Goal: Task Accomplishment & Management: Use online tool/utility

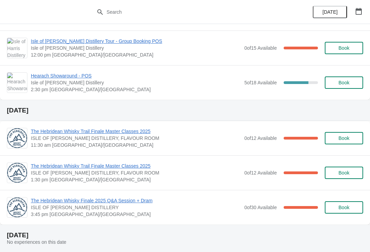
scroll to position [824, 0]
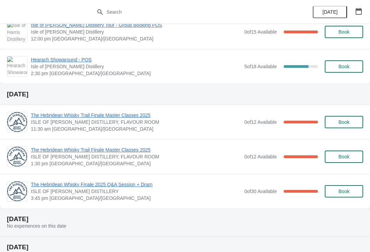
click at [46, 115] on span "The Hebridean Whisky Trail Finale Master Classes 2025" at bounding box center [136, 115] width 210 height 7
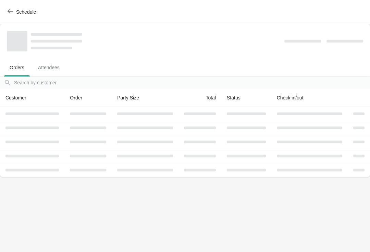
scroll to position [0, 0]
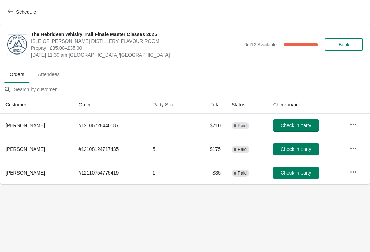
click at [19, 11] on span "Schedule" at bounding box center [26, 11] width 20 height 5
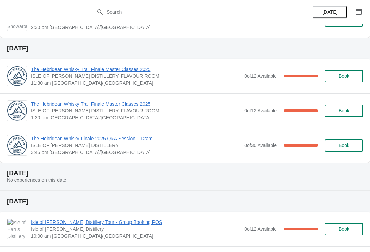
scroll to position [871, 0]
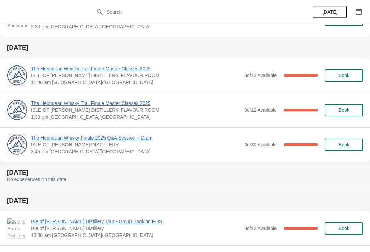
click at [44, 103] on span "The Hebridean Whisky Trail Finale Master Classes 2025" at bounding box center [136, 103] width 210 height 7
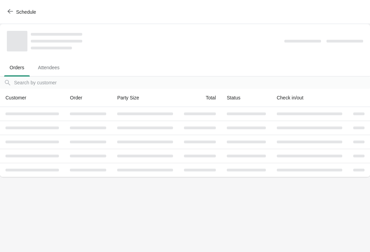
scroll to position [0, 0]
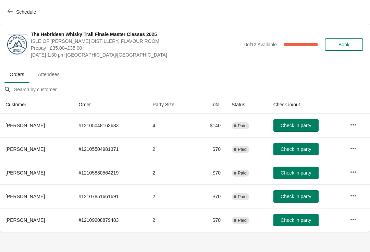
click at [25, 11] on span "Schedule" at bounding box center [26, 11] width 20 height 5
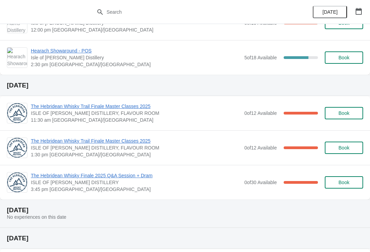
scroll to position [835, 0]
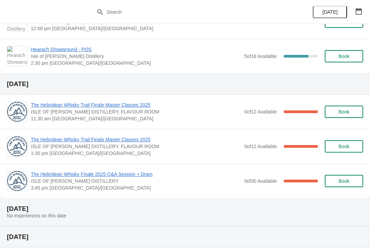
click at [47, 171] on span "The Hebridean Whisky Finale 2025 Q&A Session + Dram" at bounding box center [136, 174] width 210 height 7
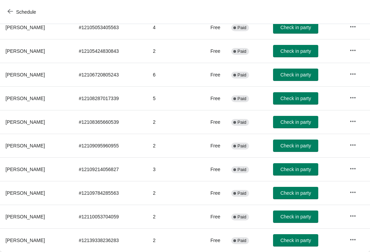
scroll to position [98, 0]
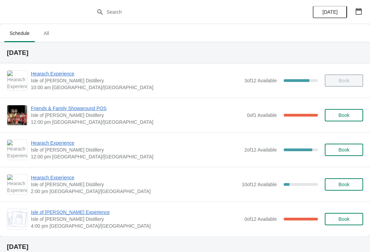
click at [48, 140] on span "Hearach Experience" at bounding box center [136, 142] width 210 height 7
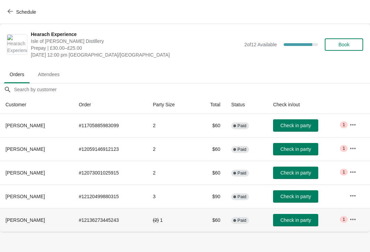
click at [357, 219] on button "button" at bounding box center [353, 219] width 12 height 12
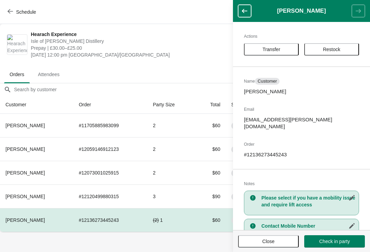
click at [282, 246] on button "Close" at bounding box center [268, 241] width 61 height 12
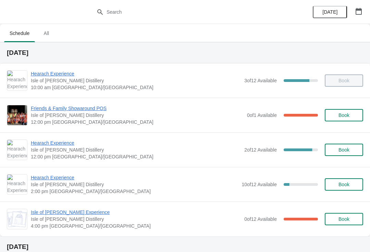
click at [56, 145] on span "Hearach Experience" at bounding box center [136, 142] width 210 height 7
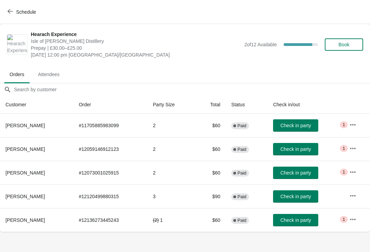
click at [288, 123] on span "Check in party" at bounding box center [295, 125] width 30 height 5
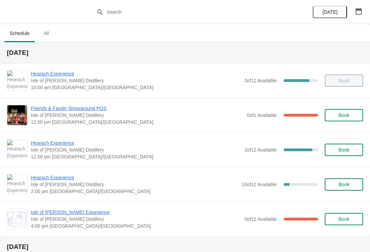
click at [59, 145] on span "Hearach Experience" at bounding box center [136, 142] width 210 height 7
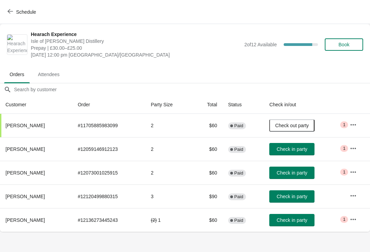
click at [14, 14] on span "Schedule" at bounding box center [22, 12] width 27 height 7
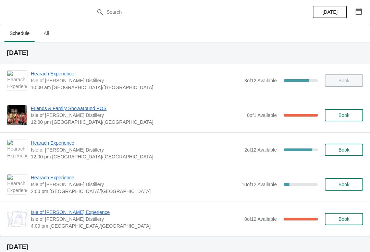
click at [58, 146] on span "Hearach Experience" at bounding box center [136, 142] width 210 height 7
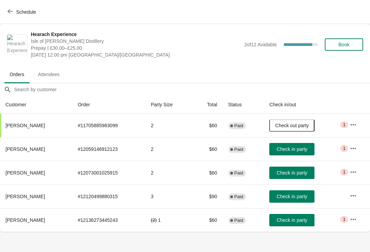
click at [299, 175] on span "Check in party" at bounding box center [292, 172] width 30 height 5
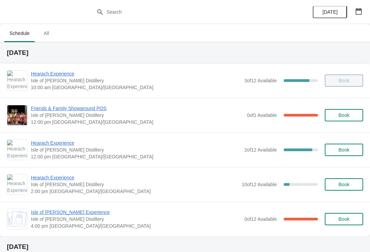
click at [54, 143] on span "Hearach Experience" at bounding box center [136, 142] width 210 height 7
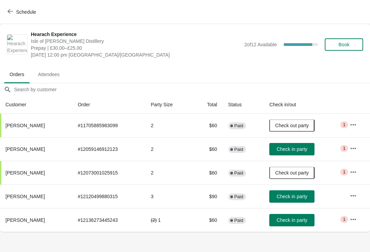
click at [296, 200] on button "Check in party" at bounding box center [291, 196] width 45 height 12
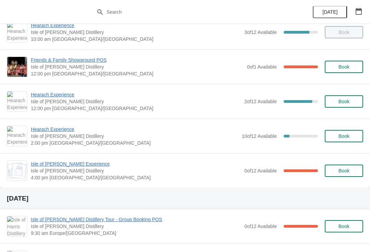
scroll to position [49, 0]
click at [60, 97] on span "Hearach Experience" at bounding box center [136, 94] width 210 height 7
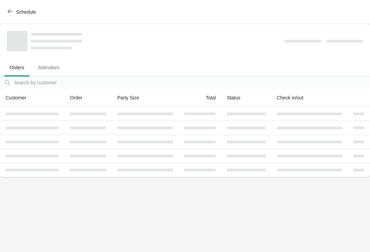
scroll to position [0, 0]
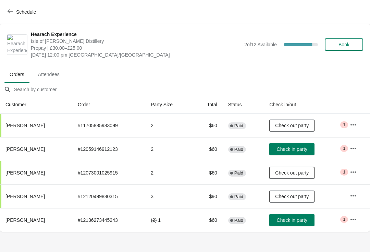
click at [298, 216] on button "Check in party" at bounding box center [291, 220] width 45 height 12
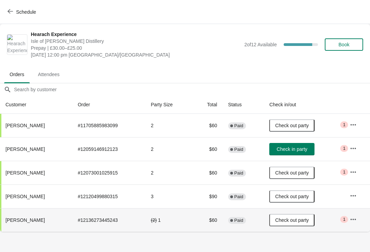
click at [289, 144] on button "Check in party" at bounding box center [291, 149] width 45 height 12
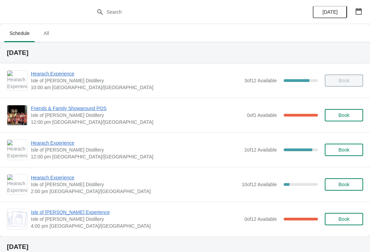
click at [53, 144] on span "Hearach Experience" at bounding box center [136, 142] width 210 height 7
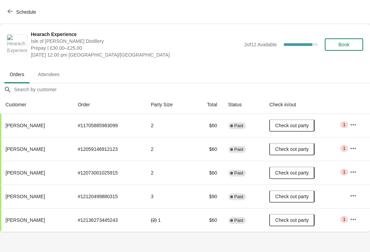
click at [4, 13] on button "Schedule" at bounding box center [22, 12] width 38 height 12
